Goal: Task Accomplishment & Management: Manage account settings

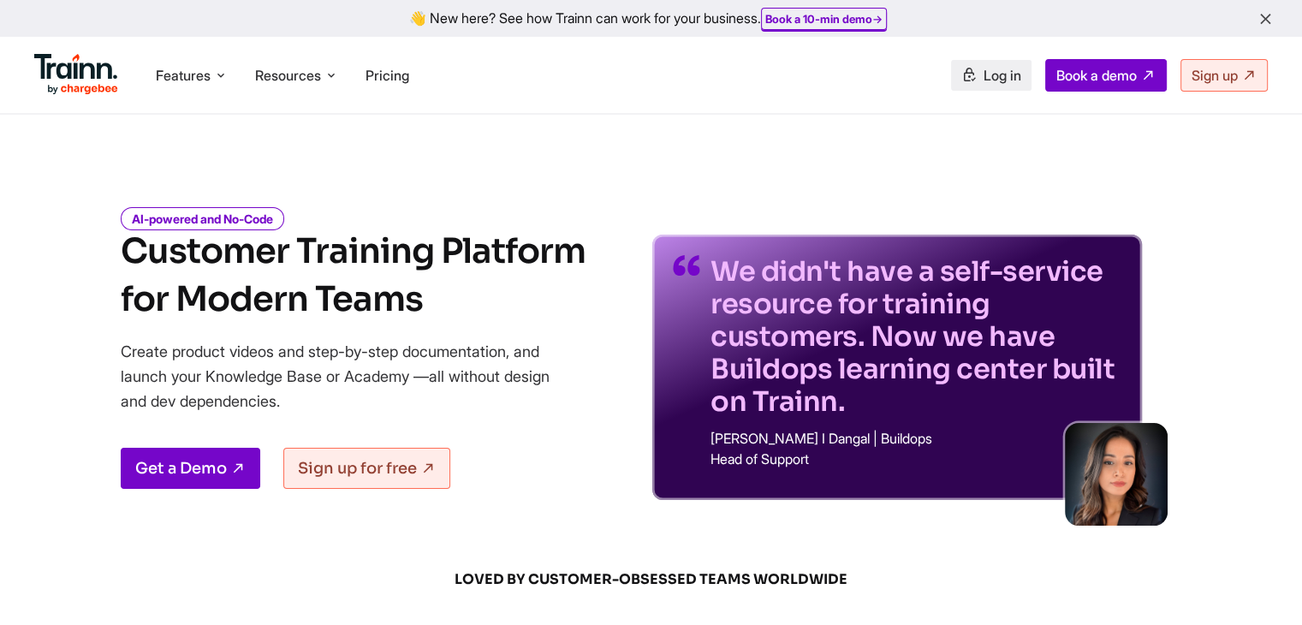
click at [984, 77] on span "Log in" at bounding box center [1003, 75] width 38 height 17
click at [1220, 75] on span "Sign up" at bounding box center [1215, 75] width 46 height 17
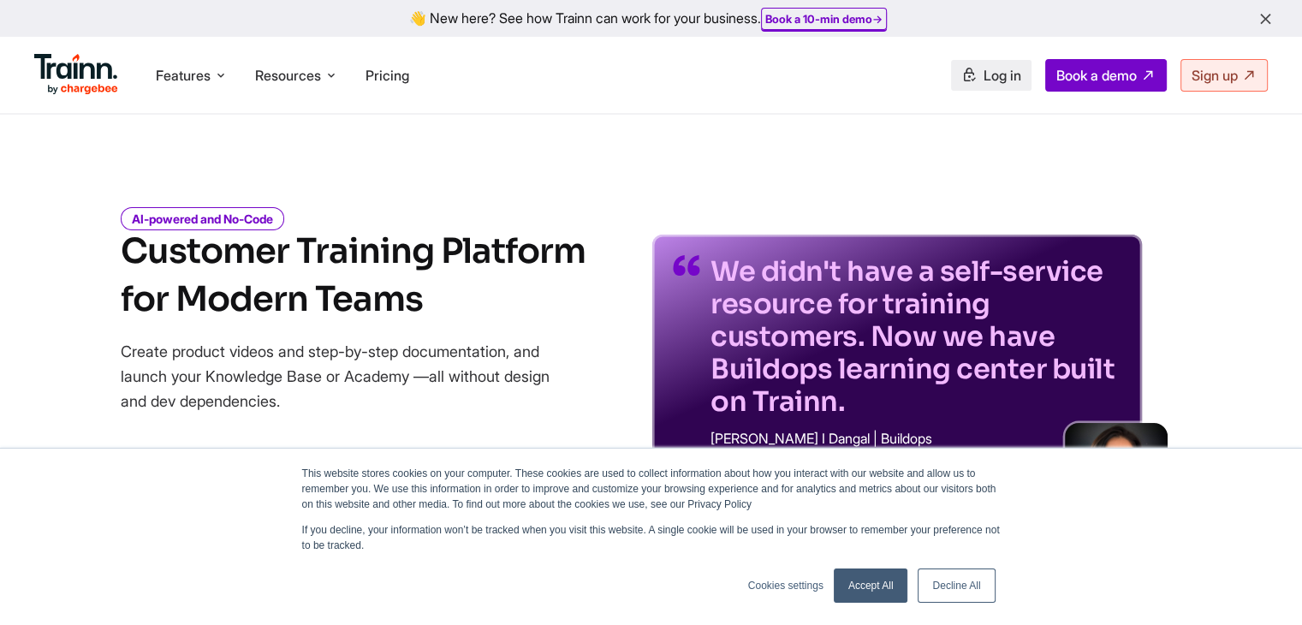
click at [990, 71] on span "Log in" at bounding box center [1003, 75] width 38 height 17
click at [961, 73] on icon at bounding box center [968, 75] width 15 height 17
